Goal: Book appointment/travel/reservation

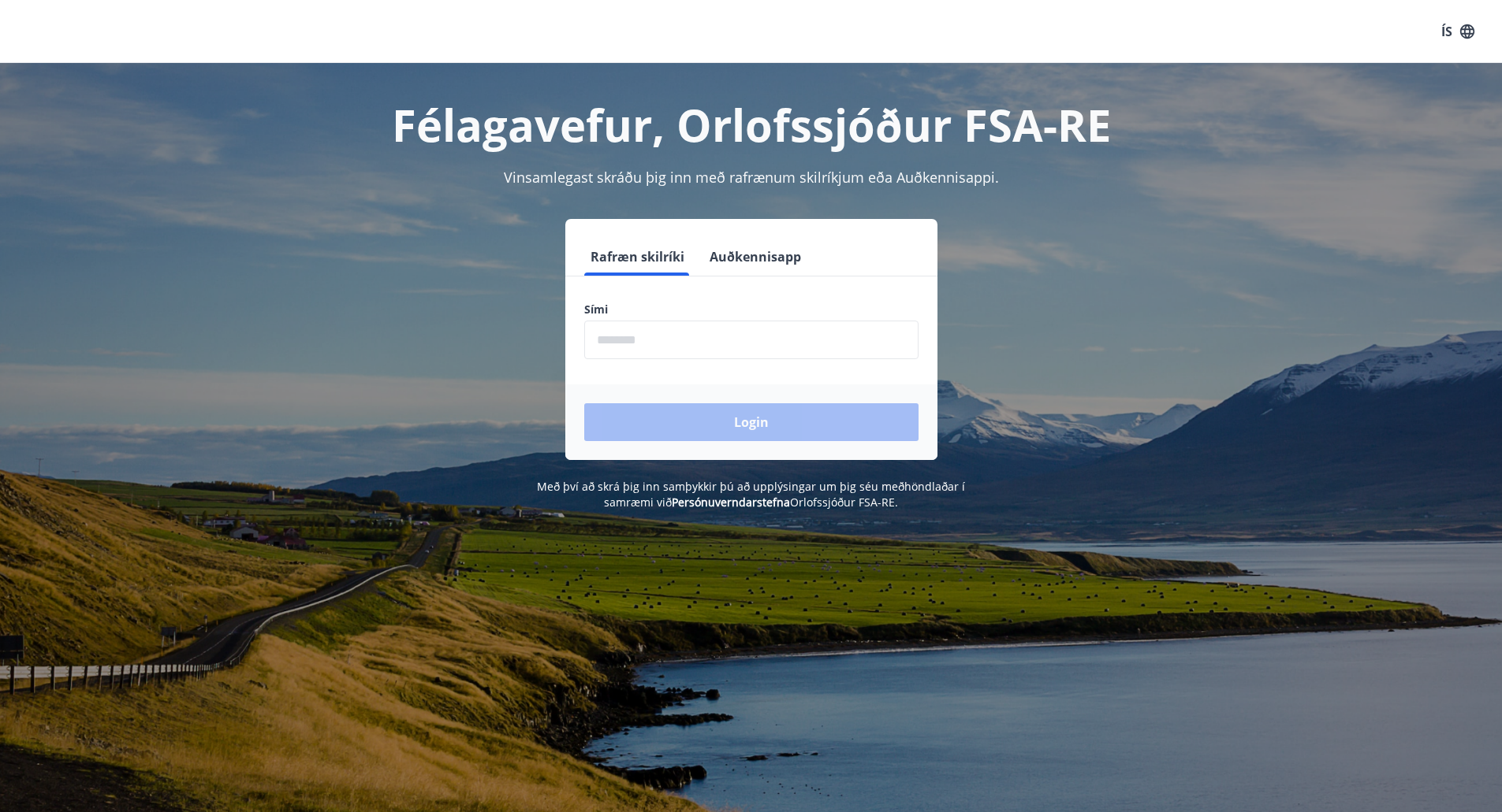
click at [660, 353] on input "phone" at bounding box center [751, 340] width 334 height 39
type input "********"
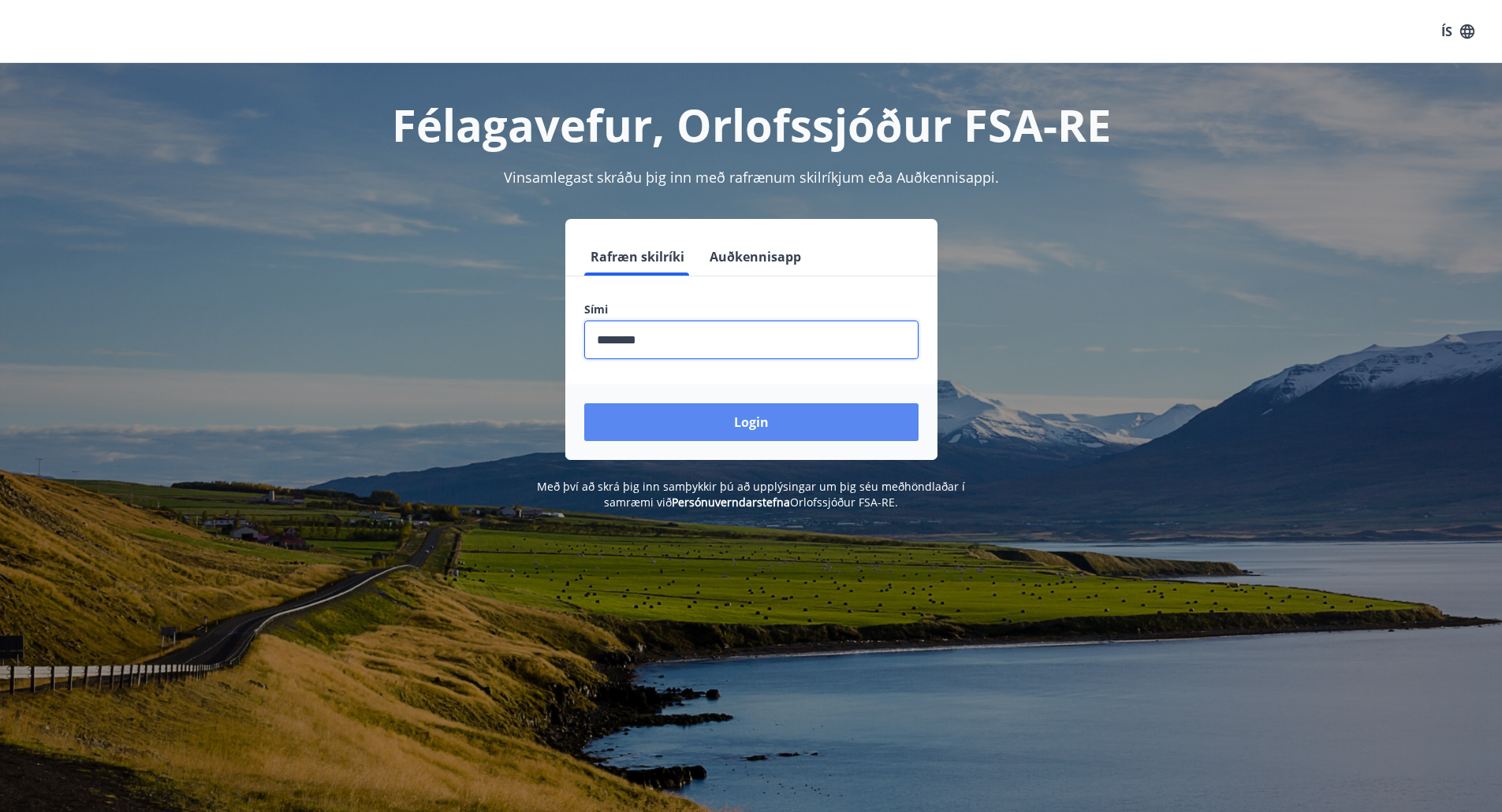
click at [668, 421] on button "Login" at bounding box center [751, 422] width 334 height 38
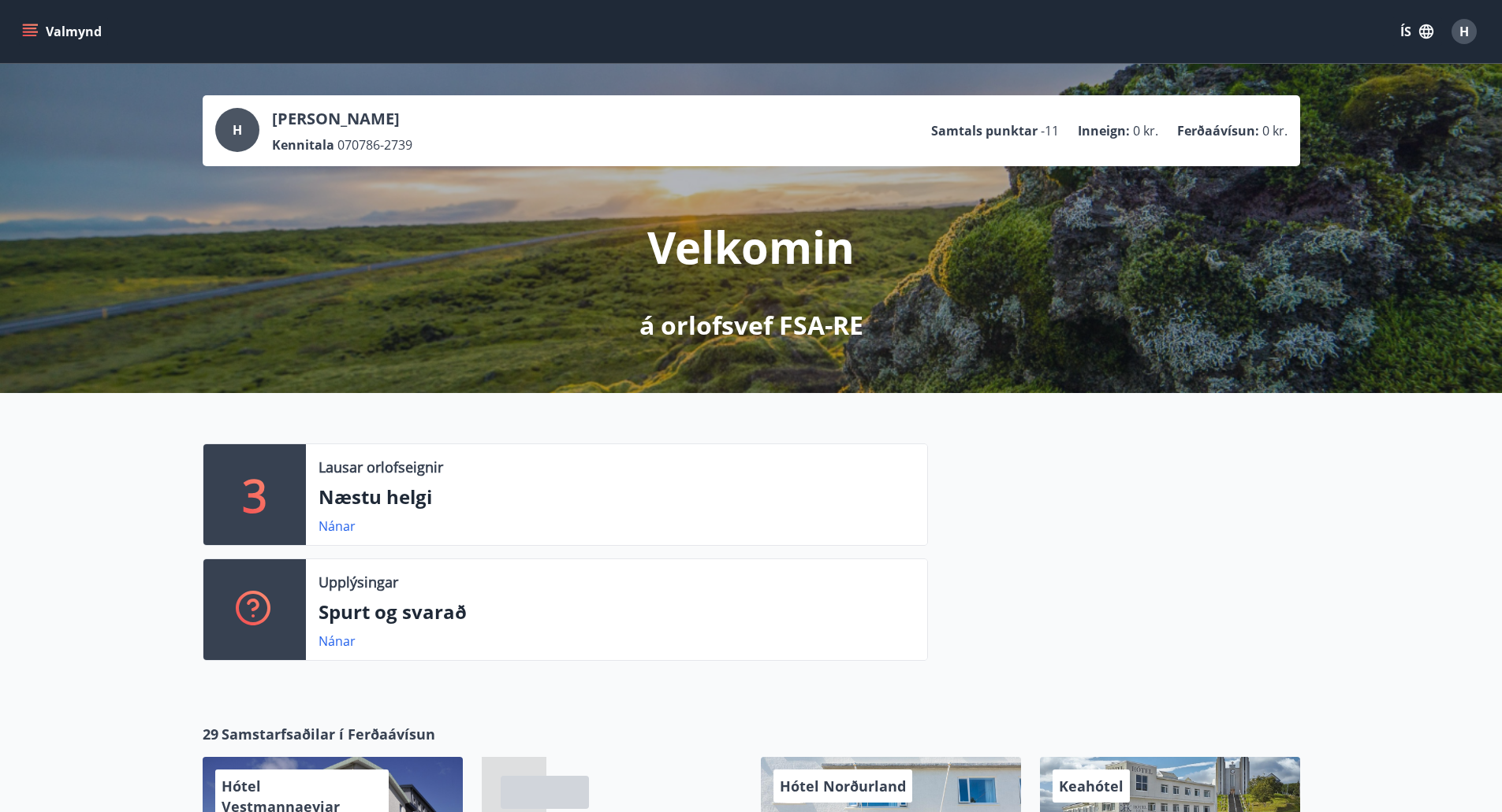
click at [335, 535] on div "Nánar" at bounding box center [342, 526] width 49 height 19
click at [337, 528] on link "Nánar" at bounding box center [337, 526] width 37 height 18
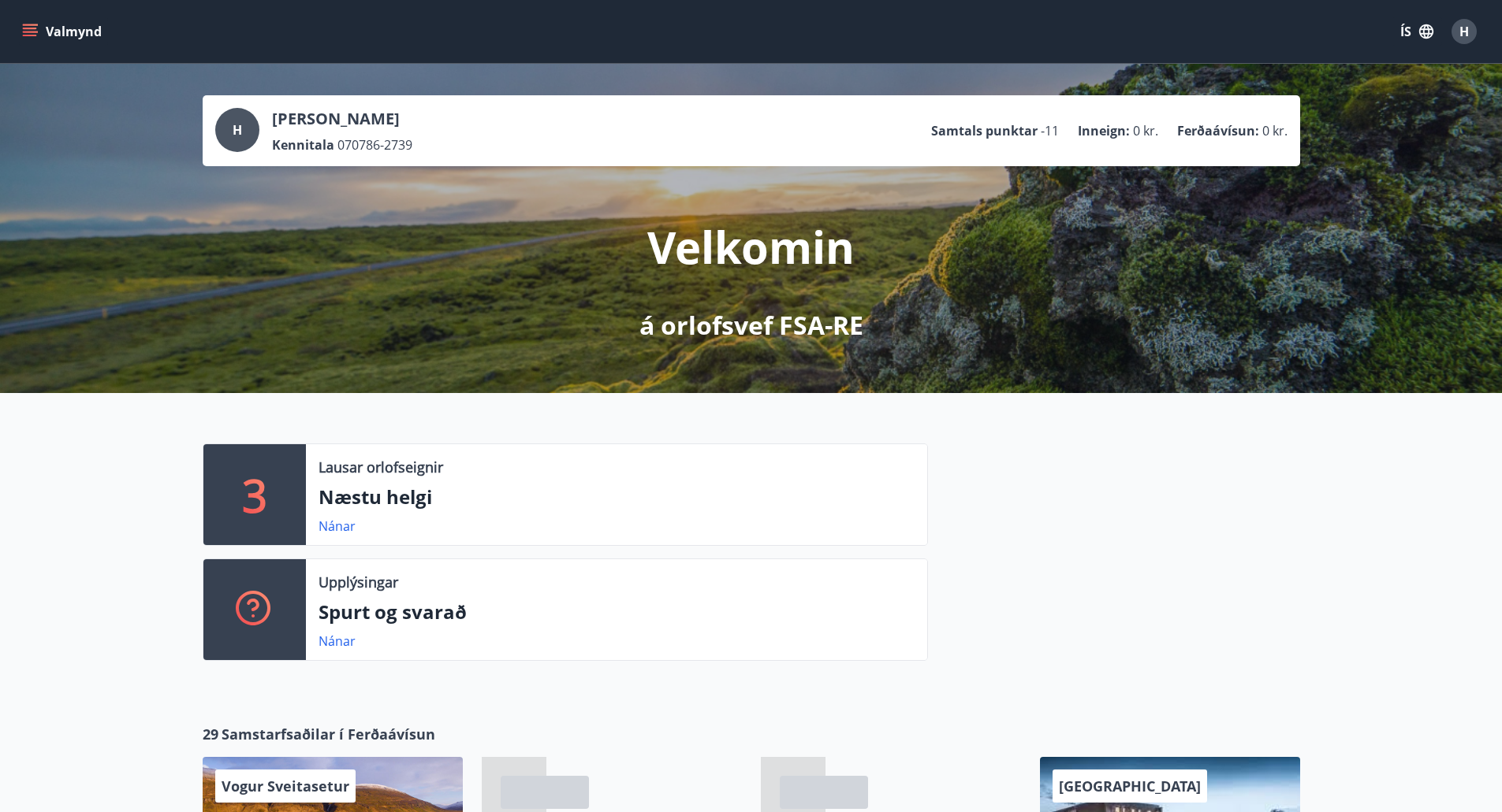
click at [63, 28] on button "Valmynd" at bounding box center [63, 32] width 89 height 28
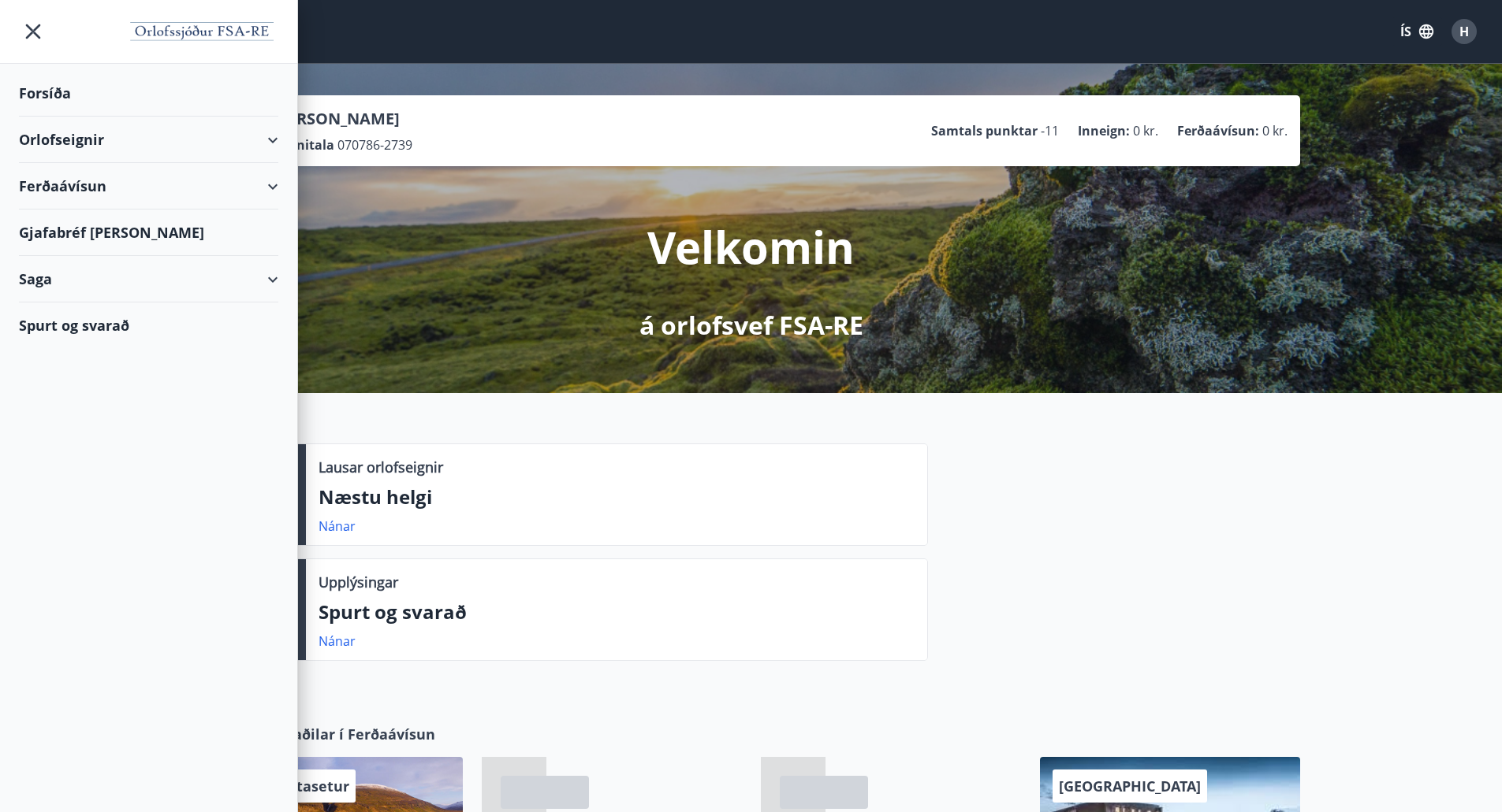
click at [258, 138] on div "Orlofseignir" at bounding box center [148, 140] width 260 height 47
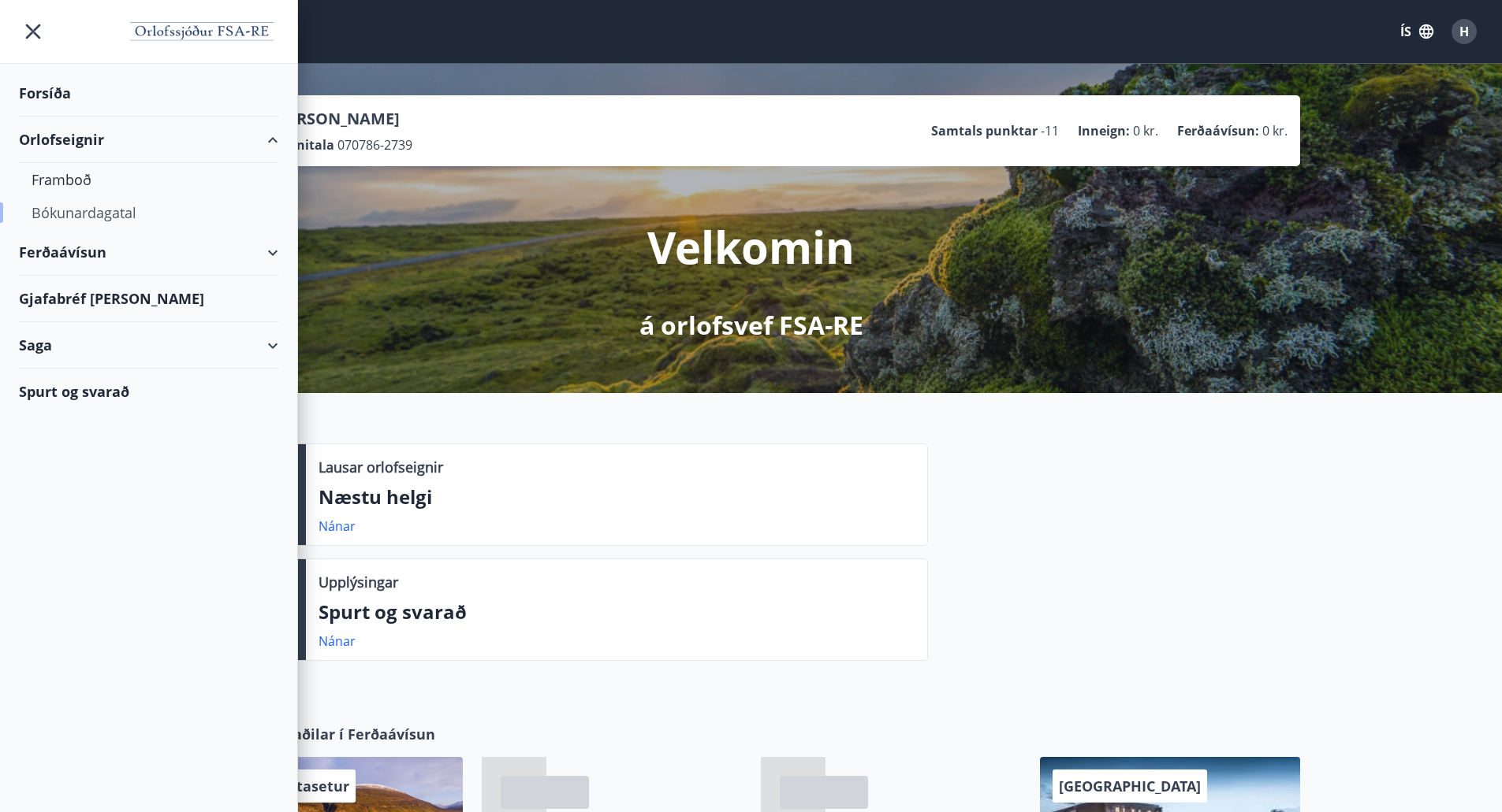
click at [82, 216] on div "Bókunardagatal" at bounding box center [149, 213] width 235 height 33
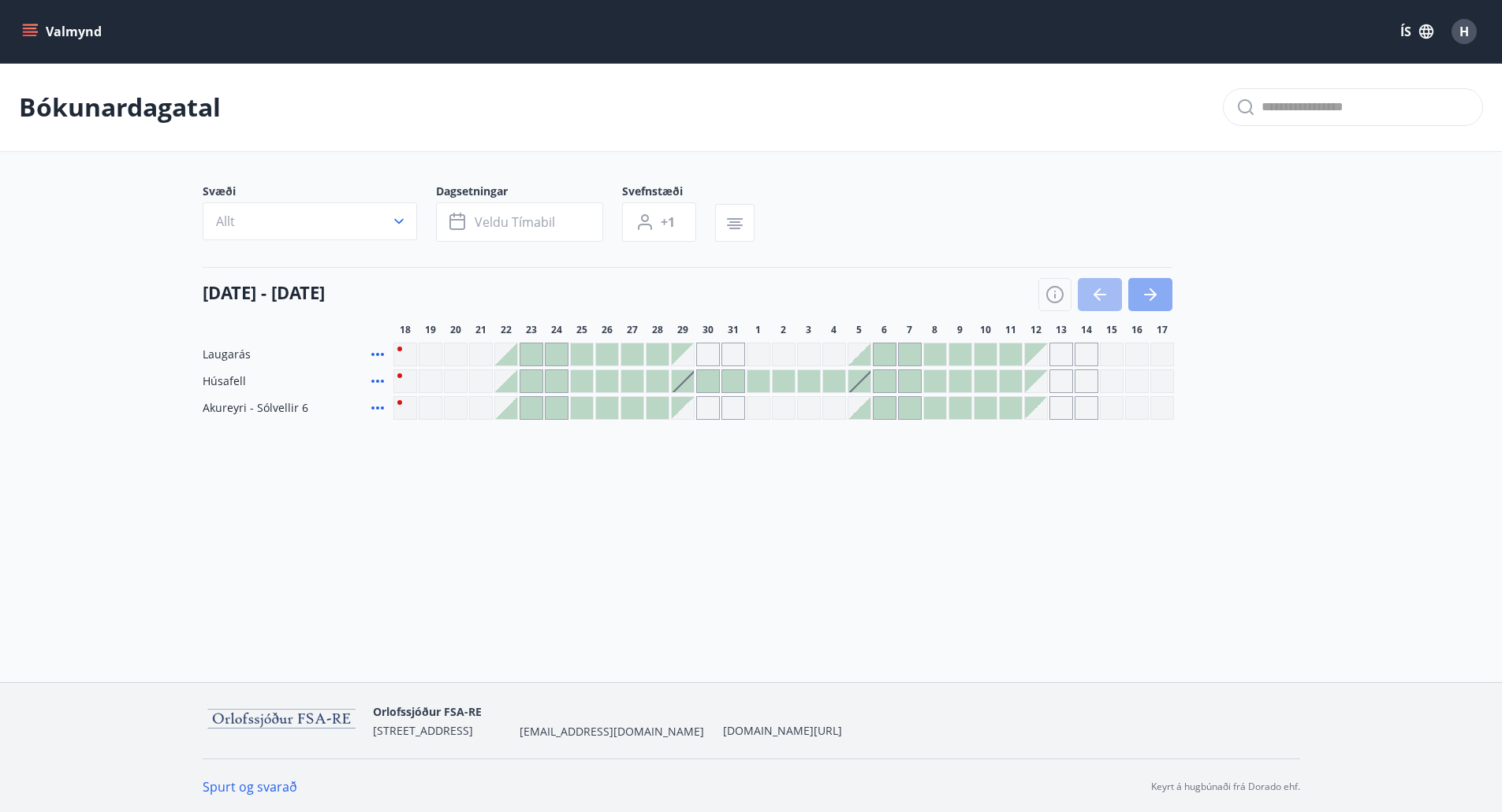
click at [1169, 298] on button "button" at bounding box center [1149, 295] width 44 height 33
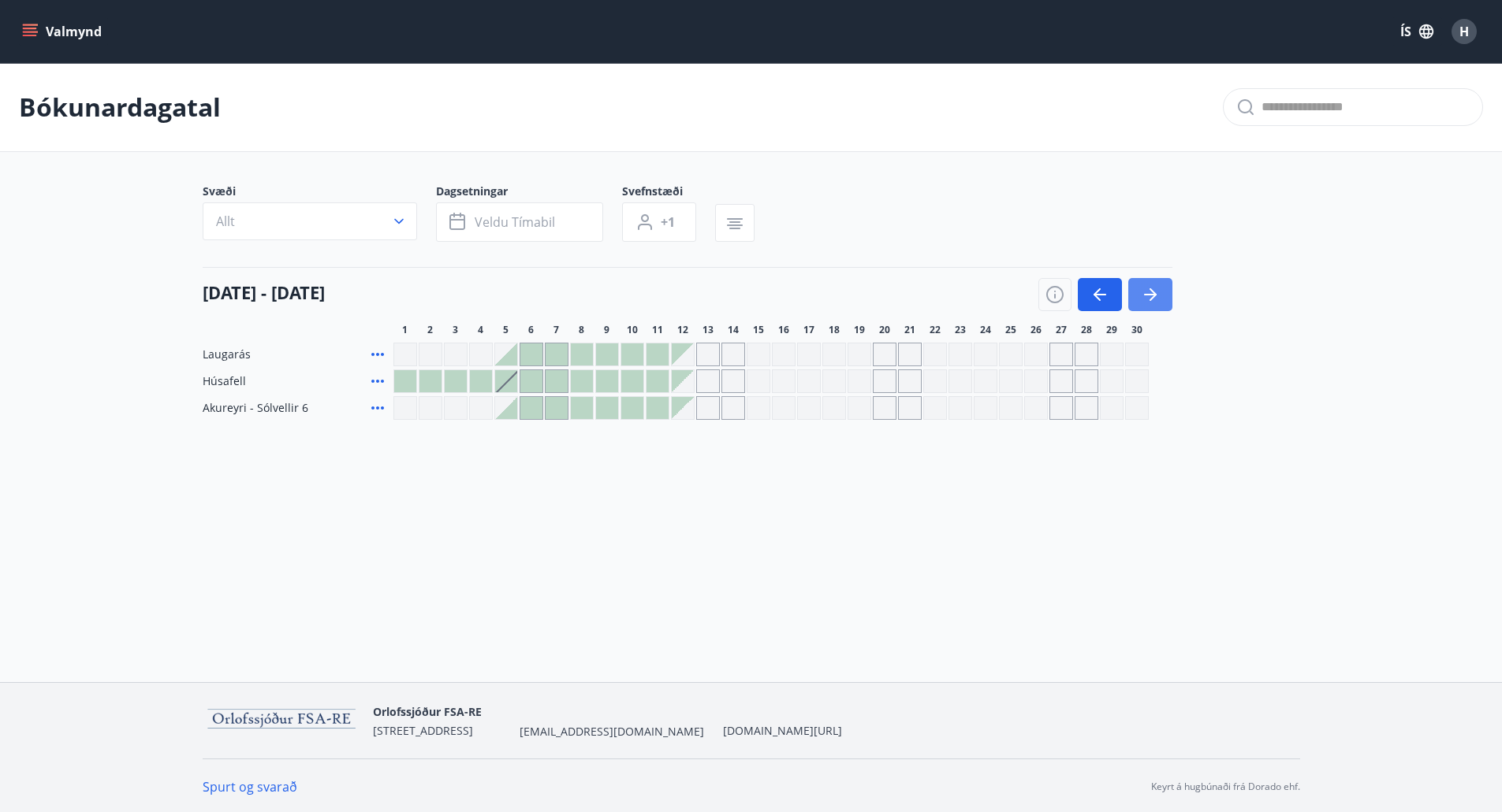
click at [1168, 298] on button "button" at bounding box center [1149, 295] width 44 height 33
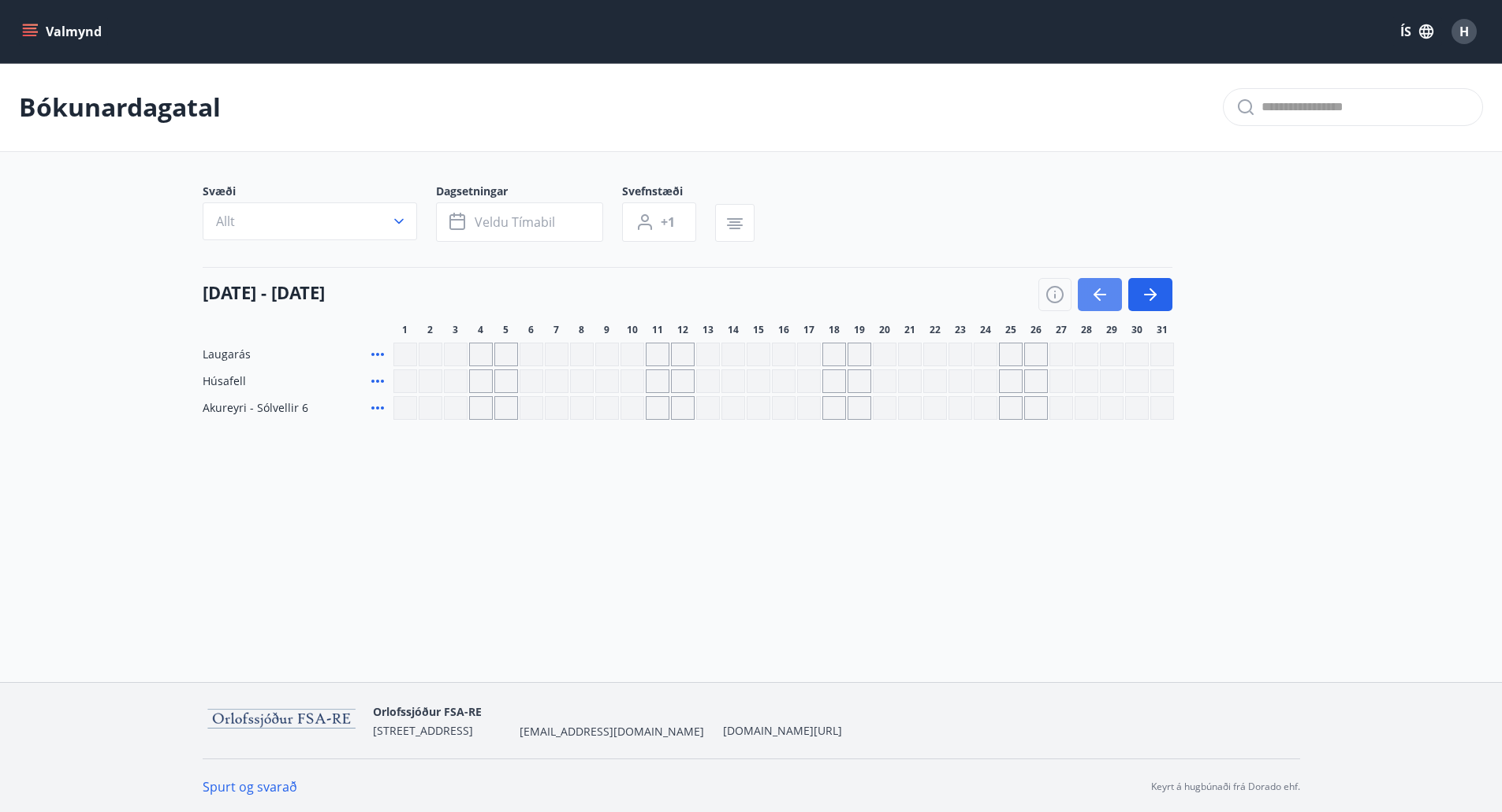
click at [1098, 308] on button "button" at bounding box center [1099, 295] width 44 height 33
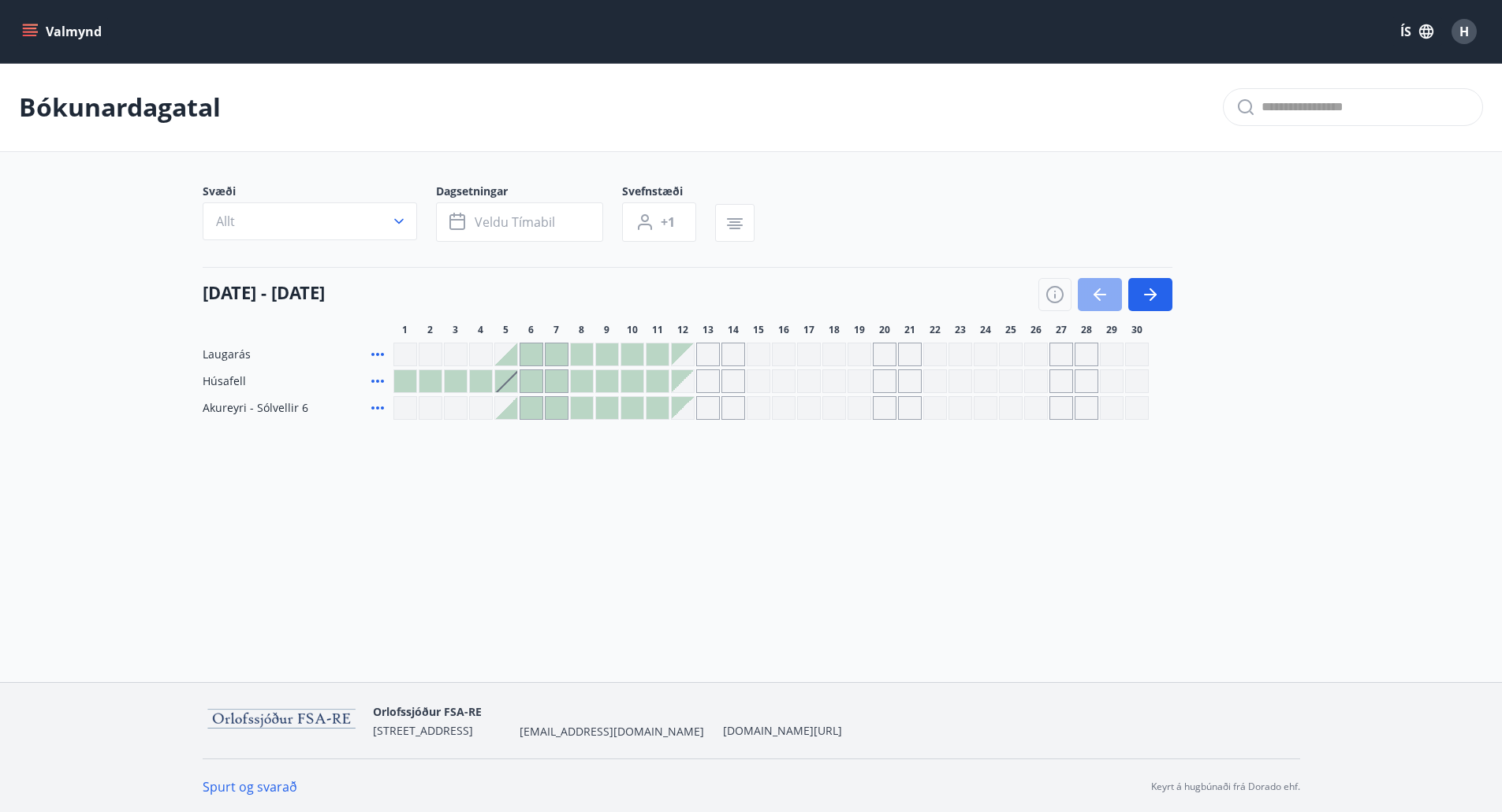
click at [1098, 308] on button "button" at bounding box center [1099, 295] width 44 height 33
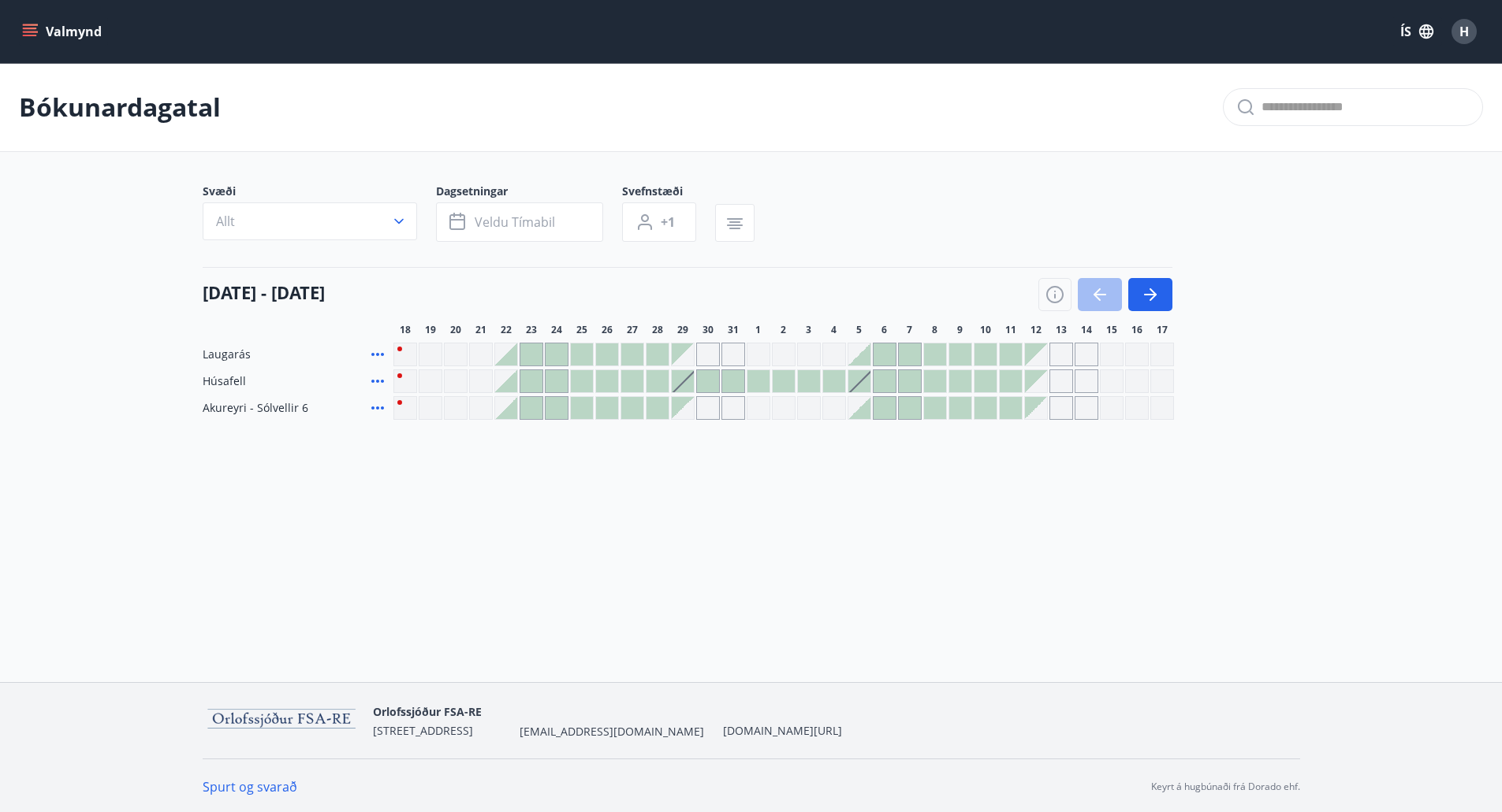
click at [76, 23] on button "Valmynd" at bounding box center [63, 32] width 89 height 28
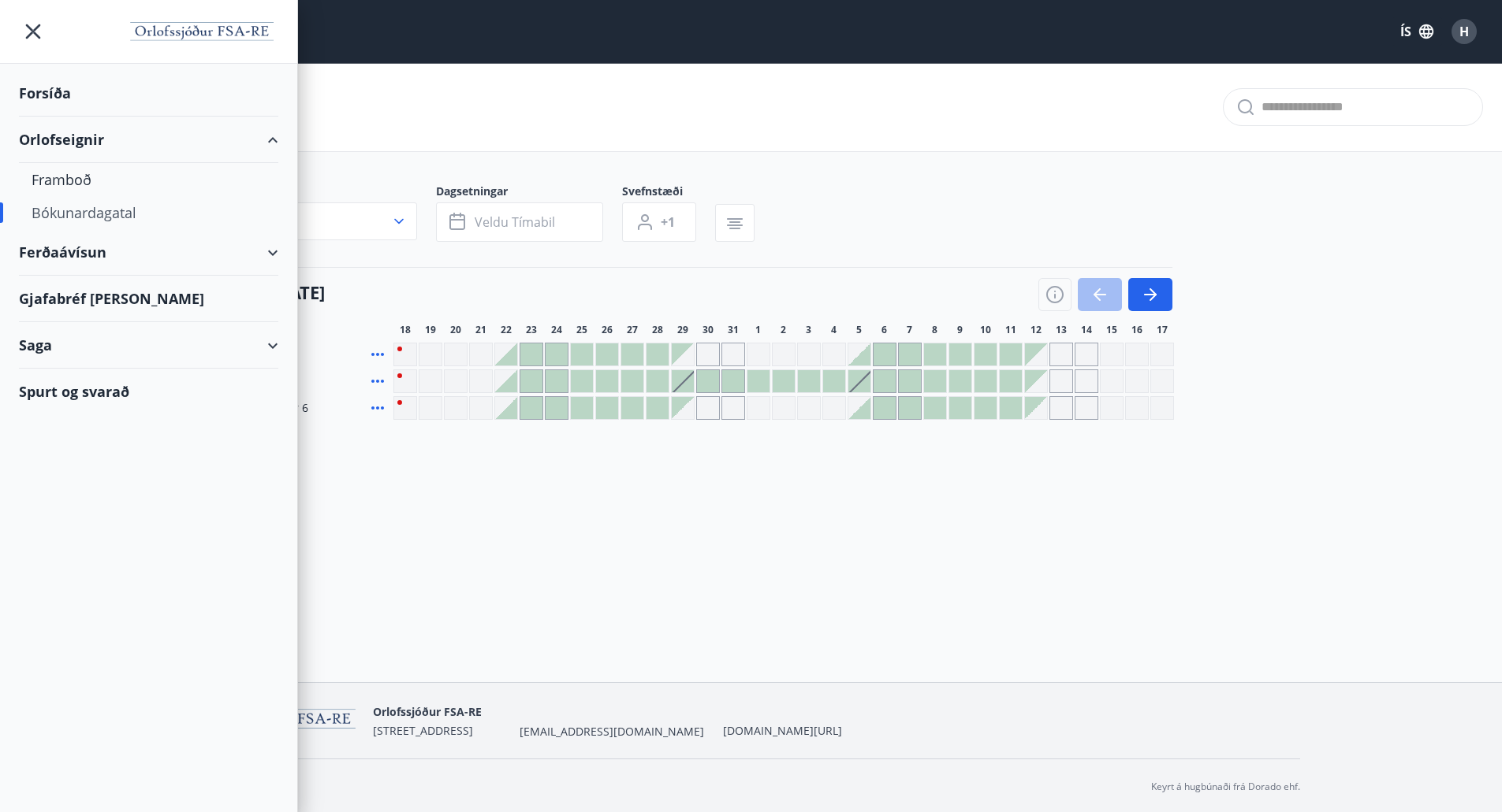
click at [55, 90] on div "Forsíða" at bounding box center [148, 93] width 260 height 47
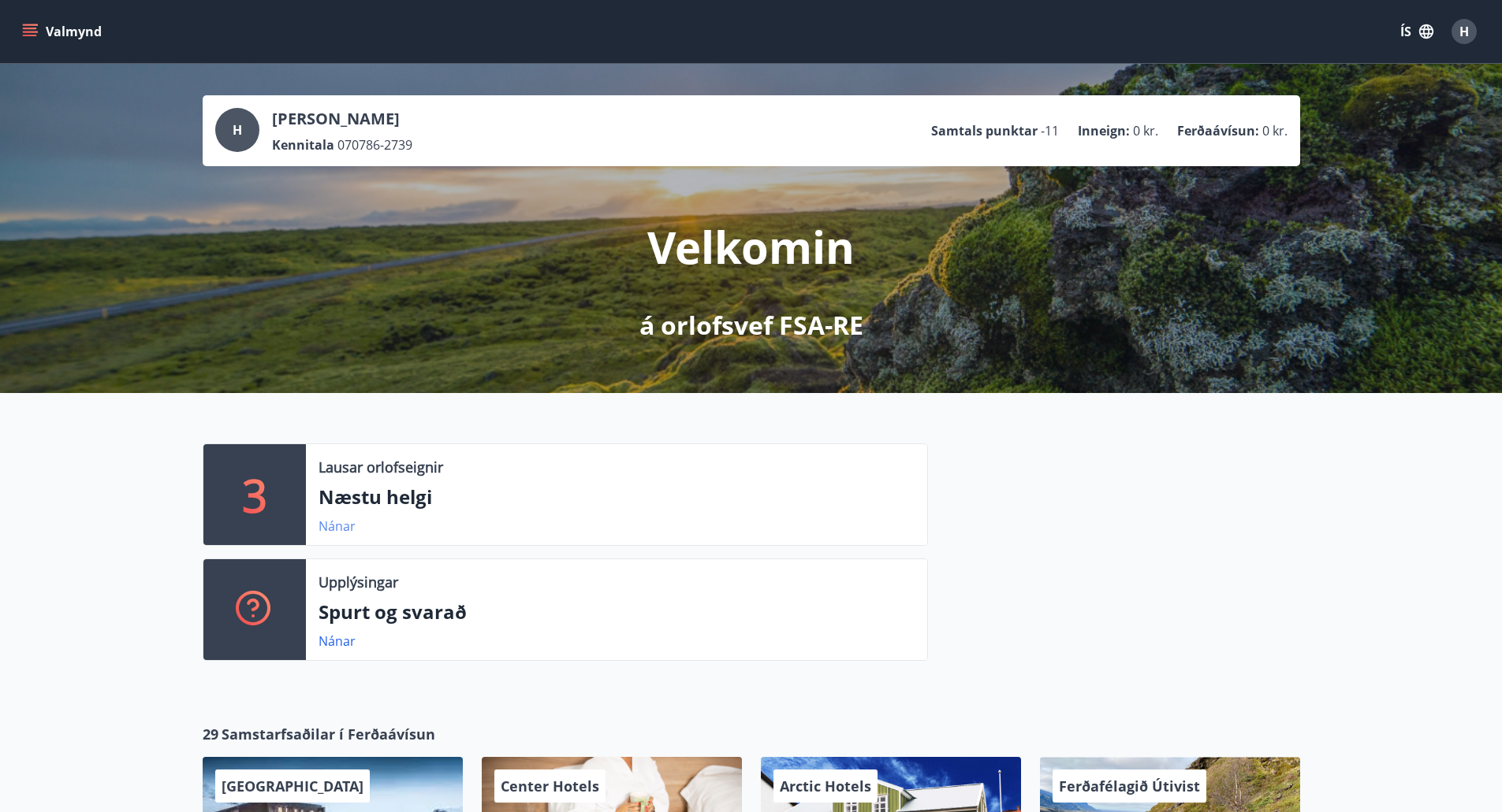
click at [322, 533] on link "Nánar" at bounding box center [337, 526] width 37 height 18
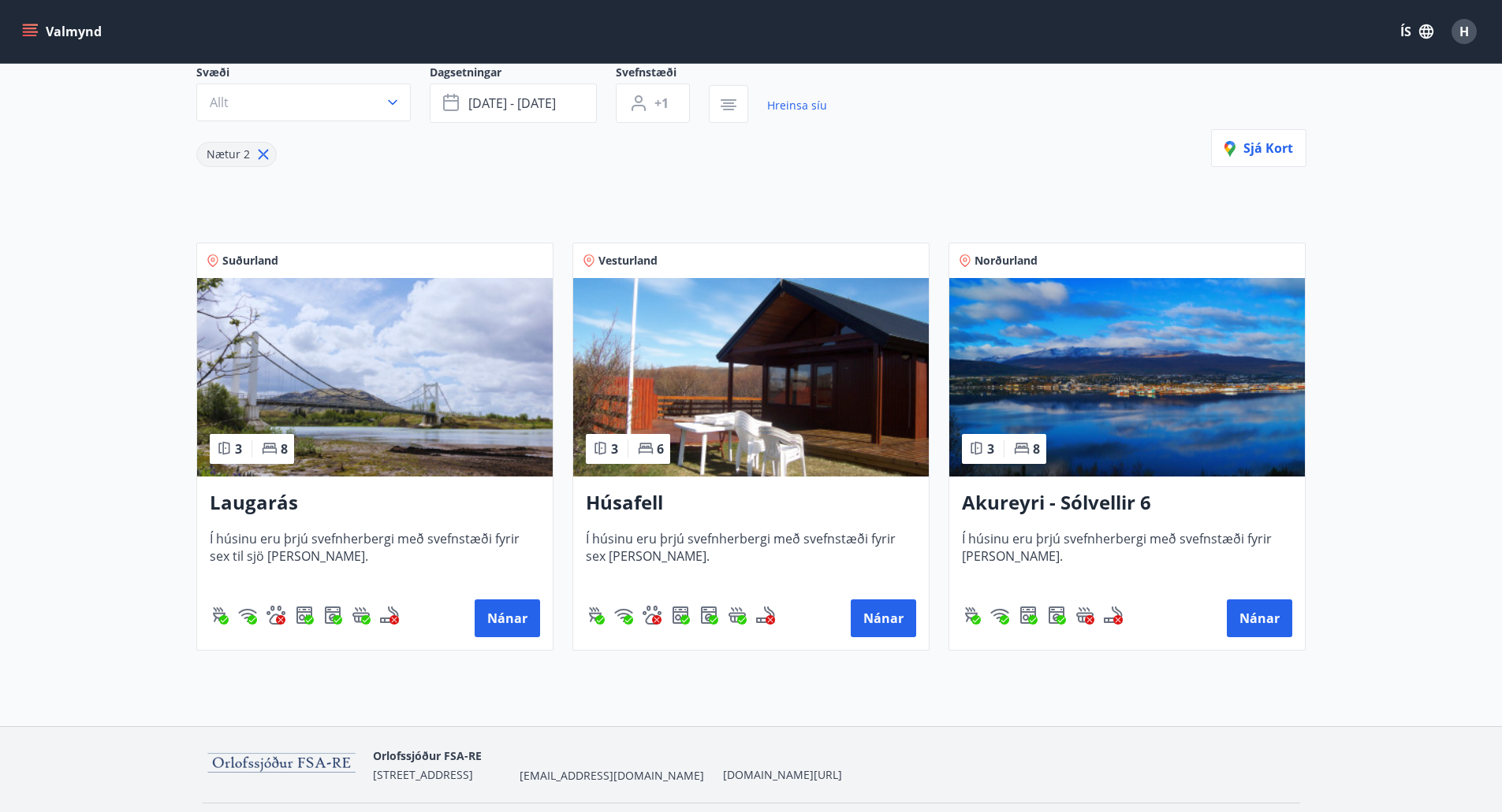
scroll to position [157, 0]
click at [1256, 632] on button "Nánar" at bounding box center [1259, 618] width 65 height 38
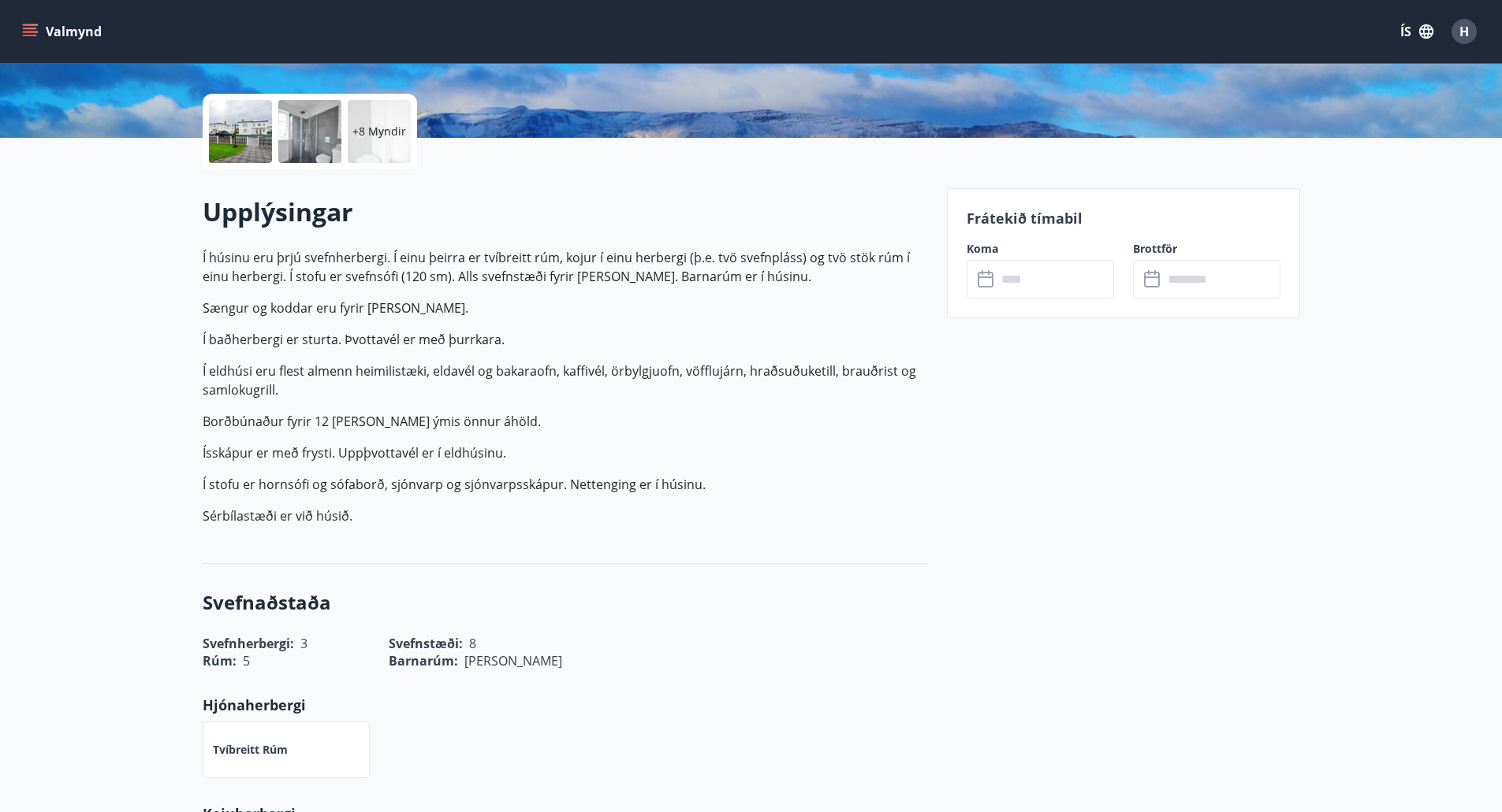
scroll to position [374, 0]
